Goal: Find specific page/section: Find specific page/section

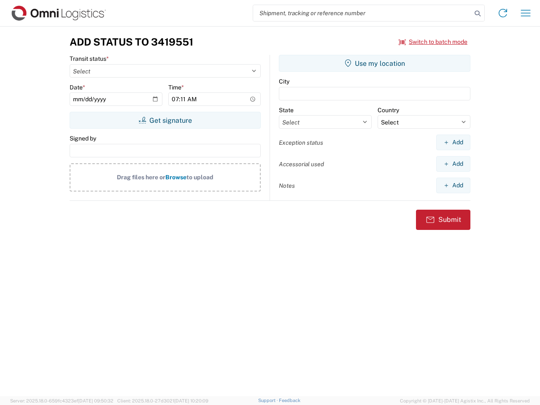
click at [362, 13] on input "search" at bounding box center [362, 13] width 218 height 16
click at [477, 13] on icon at bounding box center [477, 14] width 12 height 12
click at [502, 13] on icon at bounding box center [502, 12] width 13 height 13
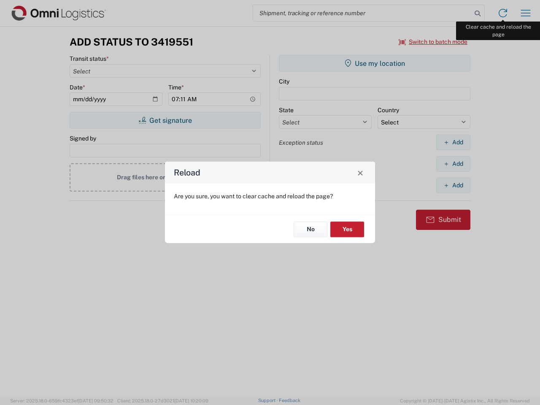
click at [525, 13] on div "Reload Are you sure, you want to clear cache and reload the page? No Yes" at bounding box center [270, 202] width 540 height 405
click at [433, 42] on div "Reload Are you sure, you want to clear cache and reload the page? No Yes" at bounding box center [270, 202] width 540 height 405
click at [165, 120] on div "Reload Are you sure, you want to clear cache and reload the page? No Yes" at bounding box center [270, 202] width 540 height 405
click at [374, 63] on div "Reload Are you sure, you want to clear cache and reload the page? No Yes" at bounding box center [270, 202] width 540 height 405
click at [453, 142] on div "Reload Are you sure, you want to clear cache and reload the page? No Yes" at bounding box center [270, 202] width 540 height 405
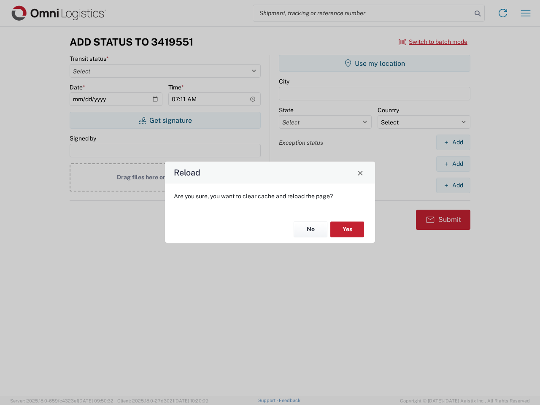
click at [453, 164] on div "Reload Are you sure, you want to clear cache and reload the page? No Yes" at bounding box center [270, 202] width 540 height 405
click at [453, 185] on div "Reload Are you sure, you want to clear cache and reload the page? No Yes" at bounding box center [270, 202] width 540 height 405
